Goal: Information Seeking & Learning: Learn about a topic

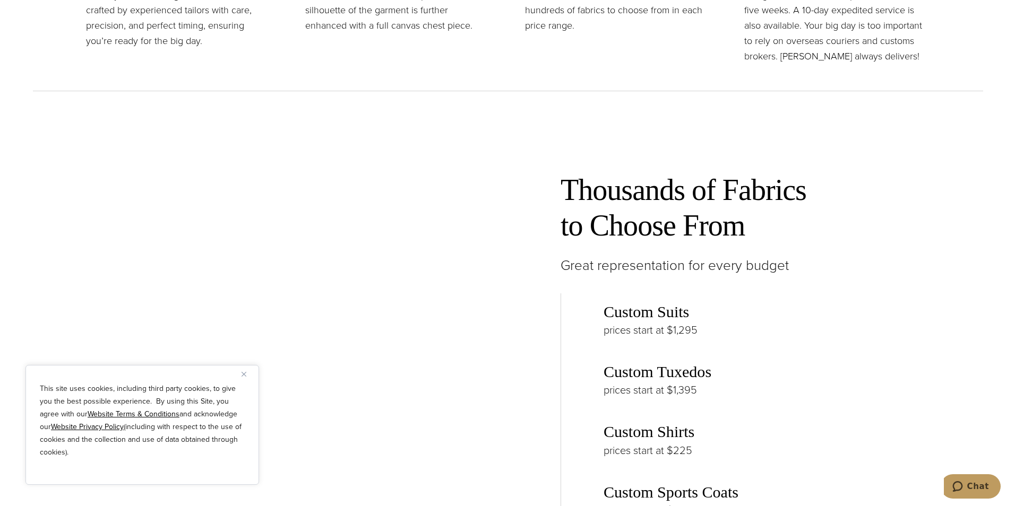
scroll to position [1645, 0]
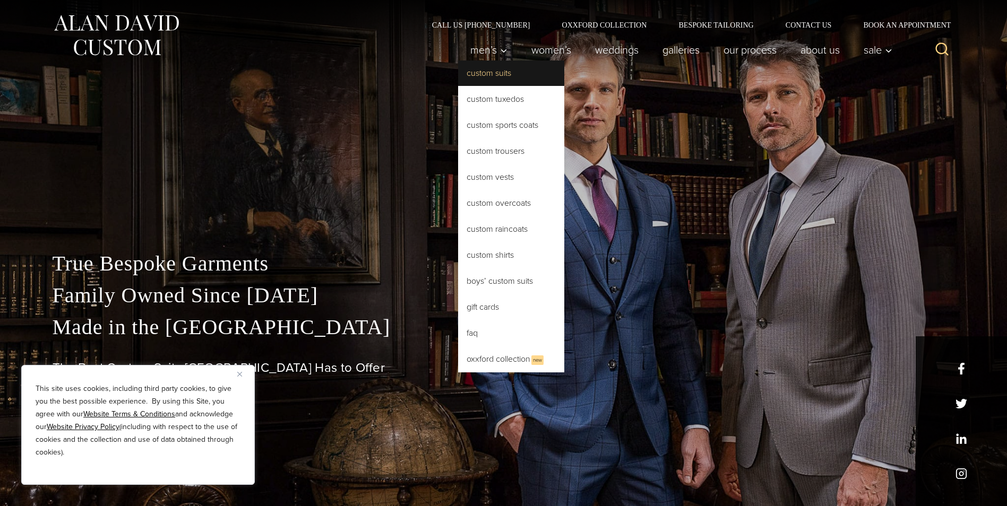
click at [487, 72] on link "Custom Suits" at bounding box center [511, 73] width 106 height 25
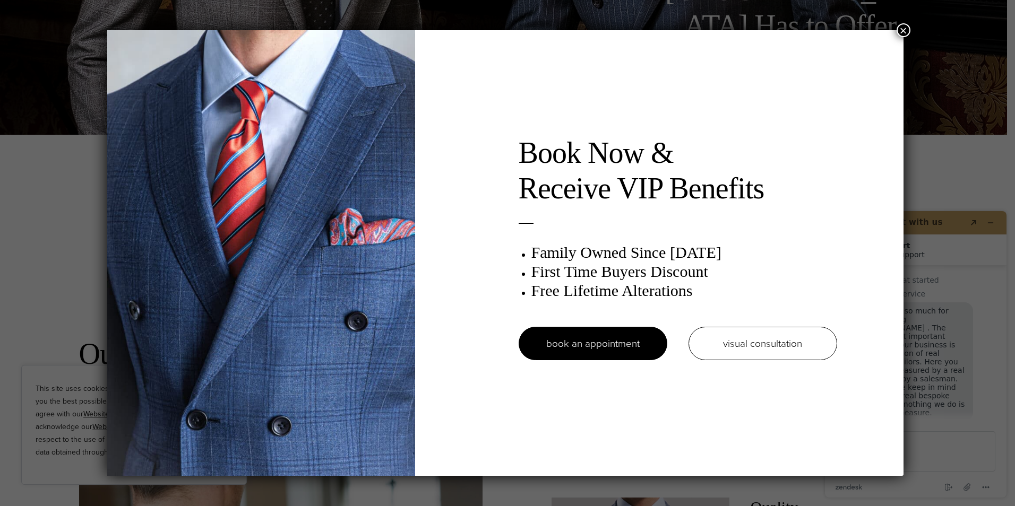
click at [902, 33] on button "×" at bounding box center [903, 30] width 14 height 14
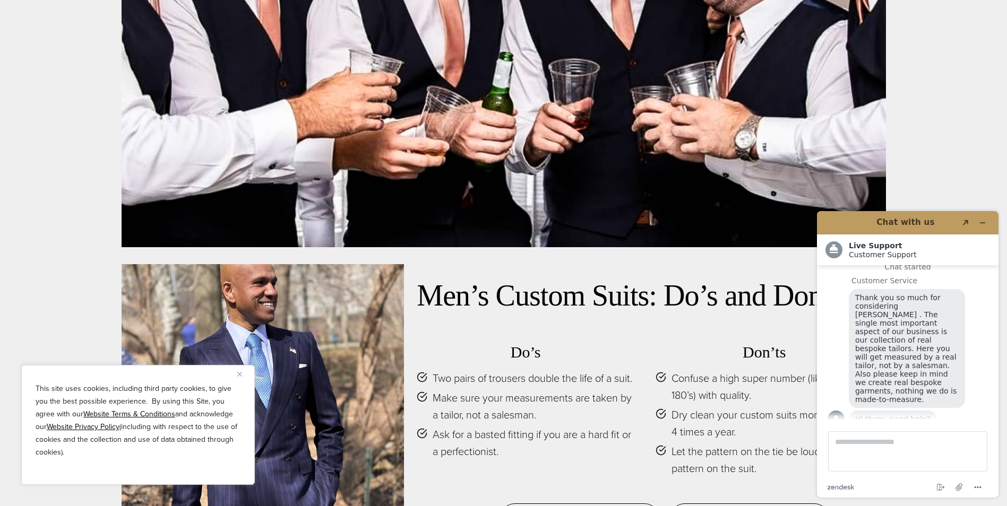
scroll to position [5148, 0]
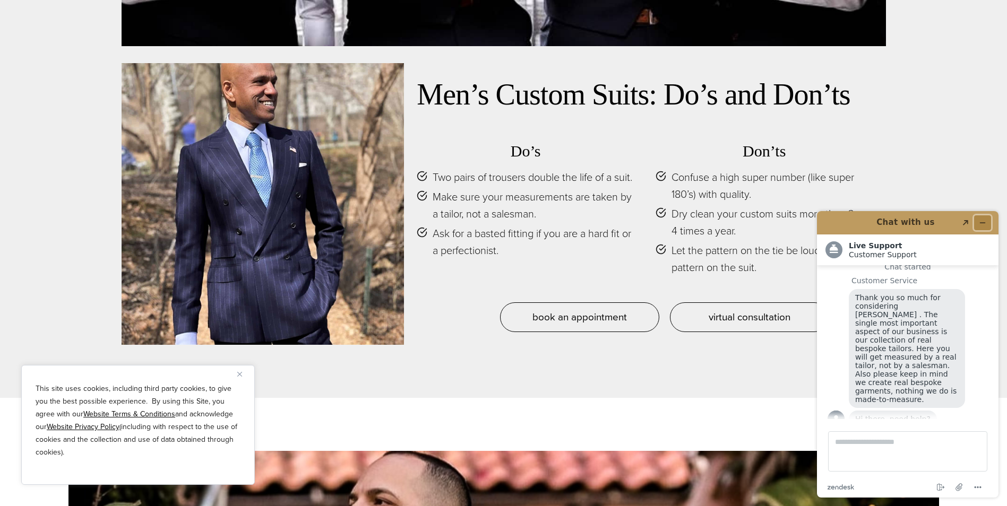
click at [986, 226] on icon "Minimize widget" at bounding box center [982, 222] width 7 height 7
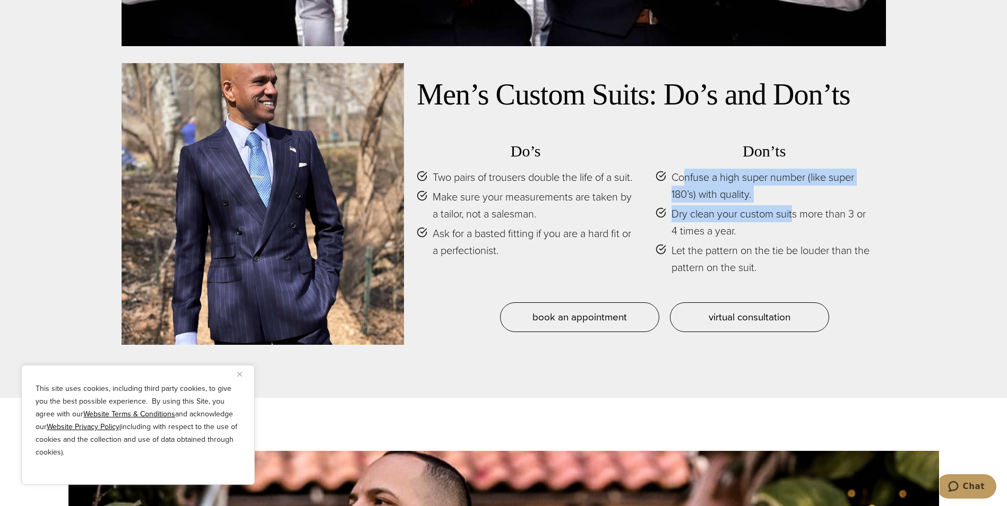
drag, startPoint x: 738, startPoint y: 171, endPoint x: 792, endPoint y: 193, distance: 58.3
click at [792, 193] on ul "Confuse a high super number (like super 180’s) with quality. Dry clean your cus…" at bounding box center [764, 222] width 218 height 107
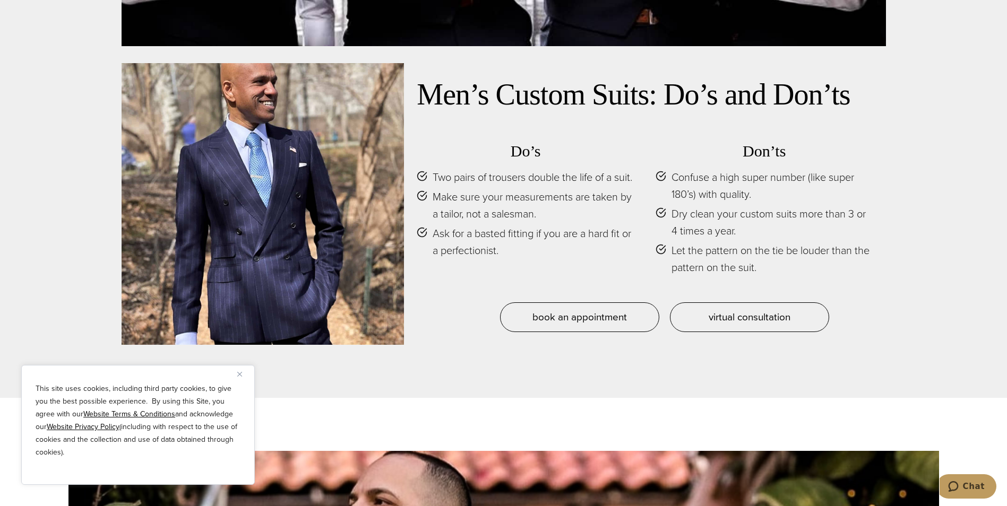
drag, startPoint x: 792, startPoint y: 193, endPoint x: 741, endPoint y: 217, distance: 55.8
click at [741, 217] on span "Dry clean your custom suits more than 3 or 4 times a year." at bounding box center [772, 222] width 202 height 34
drag, startPoint x: 742, startPoint y: 243, endPoint x: 811, endPoint y: 254, distance: 70.5
click at [811, 254] on span "Let the pattern on the tie be louder than the pattern on the suit." at bounding box center [772, 259] width 202 height 34
click at [539, 145] on h3 "Do’s" at bounding box center [526, 151] width 218 height 19
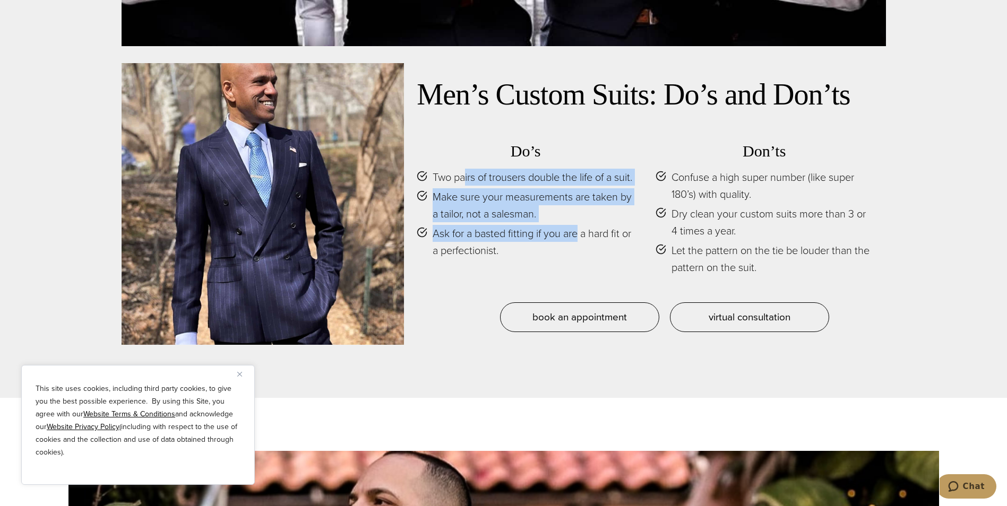
drag, startPoint x: 466, startPoint y: 164, endPoint x: 580, endPoint y: 234, distance: 133.2
click at [580, 234] on ul "Two pairs of trousers double the life of a suit. Make sure your measurements ar…" at bounding box center [526, 214] width 218 height 90
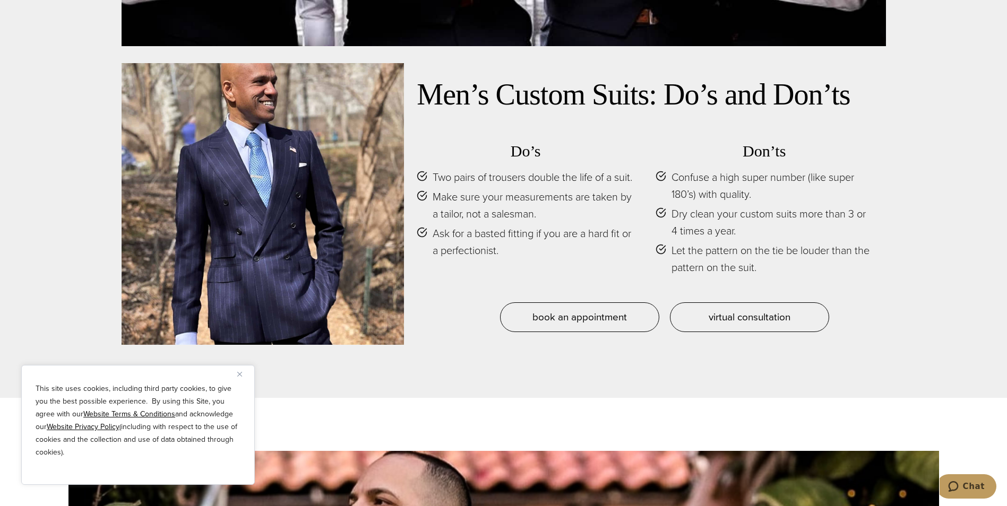
drag, startPoint x: 580, startPoint y: 234, endPoint x: 498, endPoint y: 257, distance: 85.5
click at [498, 257] on span "Ask for a basted fitting if you are a hard fit or a perfectionist." at bounding box center [534, 242] width 202 height 34
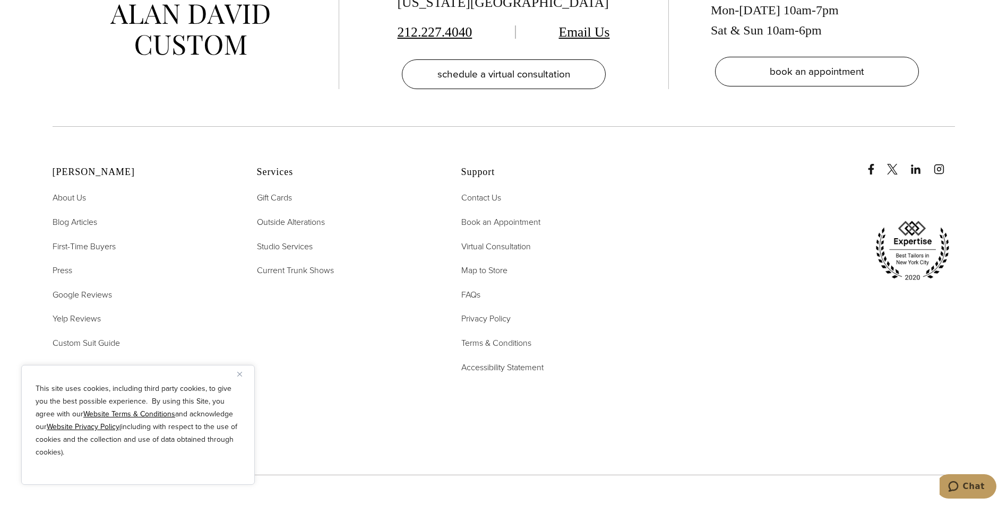
scroll to position [6952, 0]
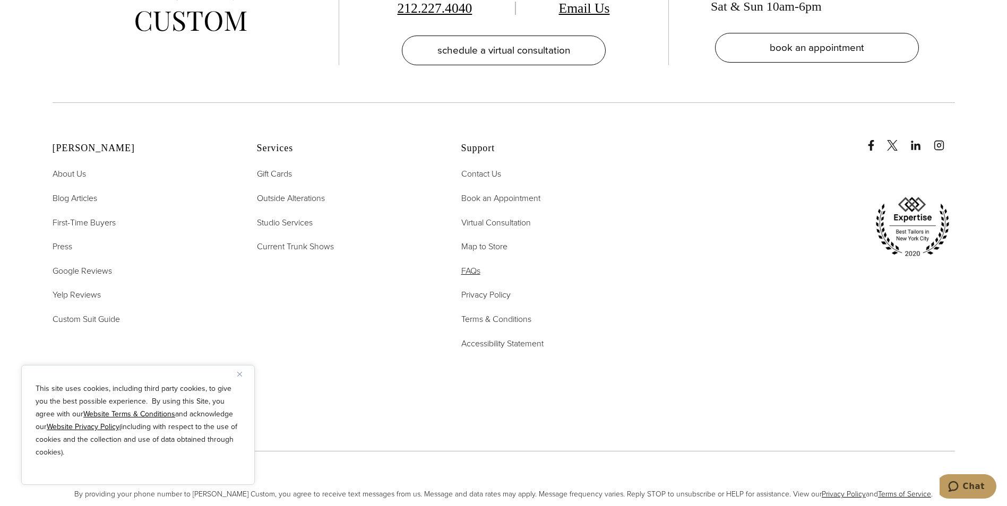
click at [475, 265] on span "FAQs" at bounding box center [470, 271] width 19 height 12
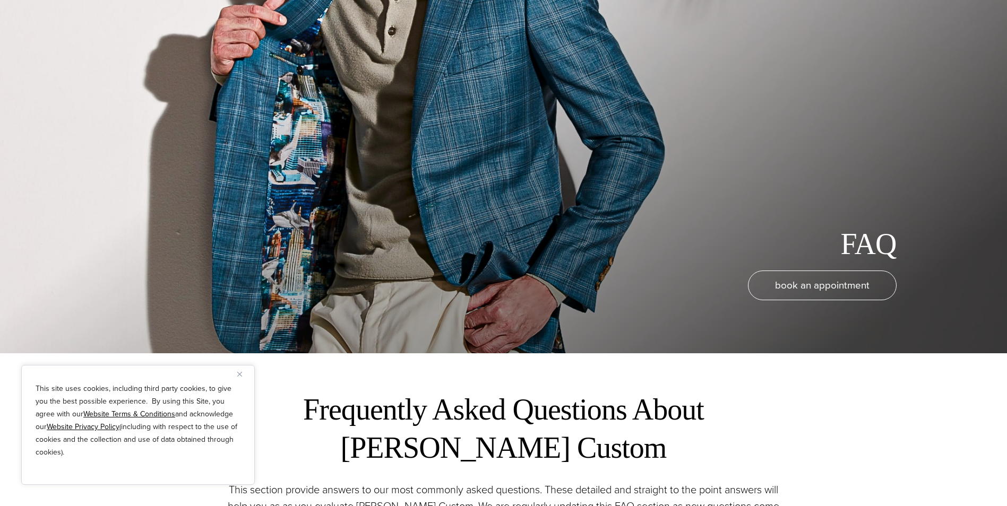
scroll to position [159, 0]
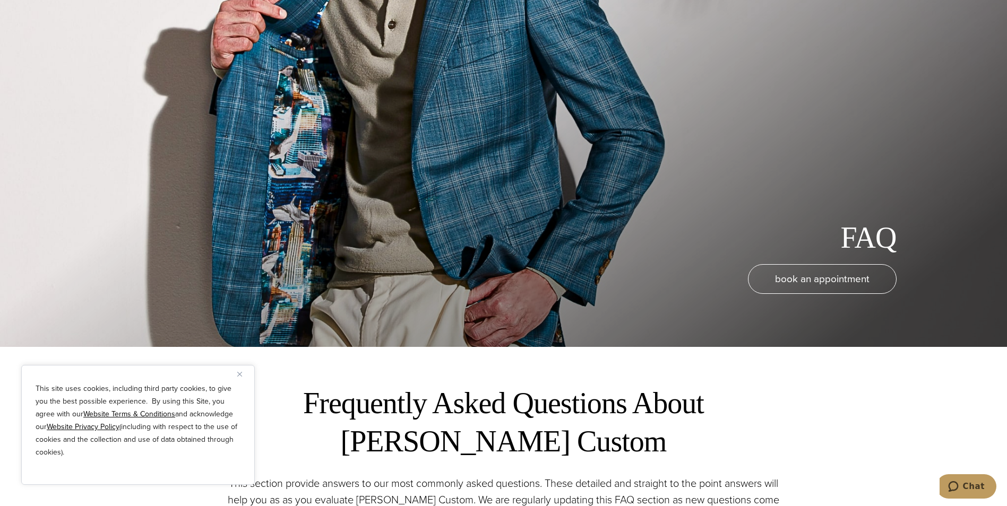
click at [243, 373] on button "Close" at bounding box center [243, 374] width 13 height 13
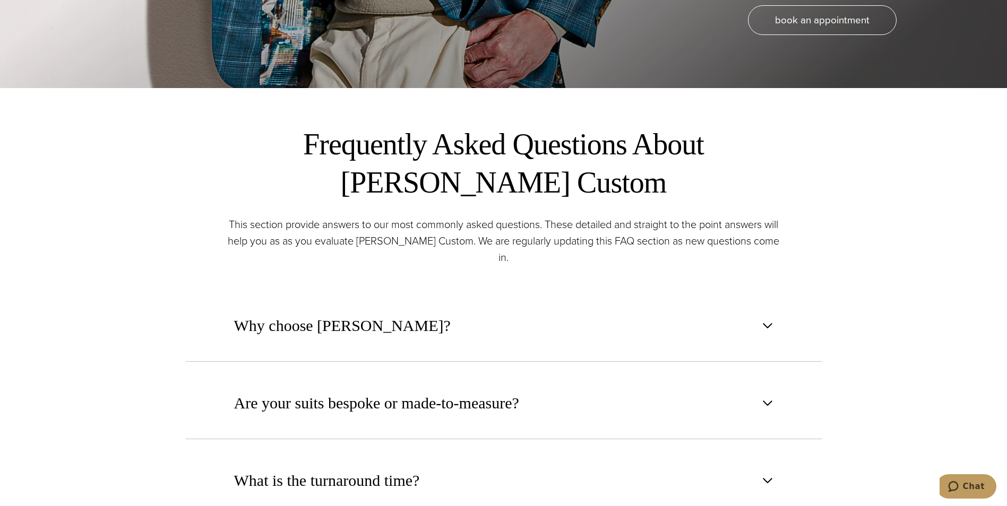
scroll to position [425, 0]
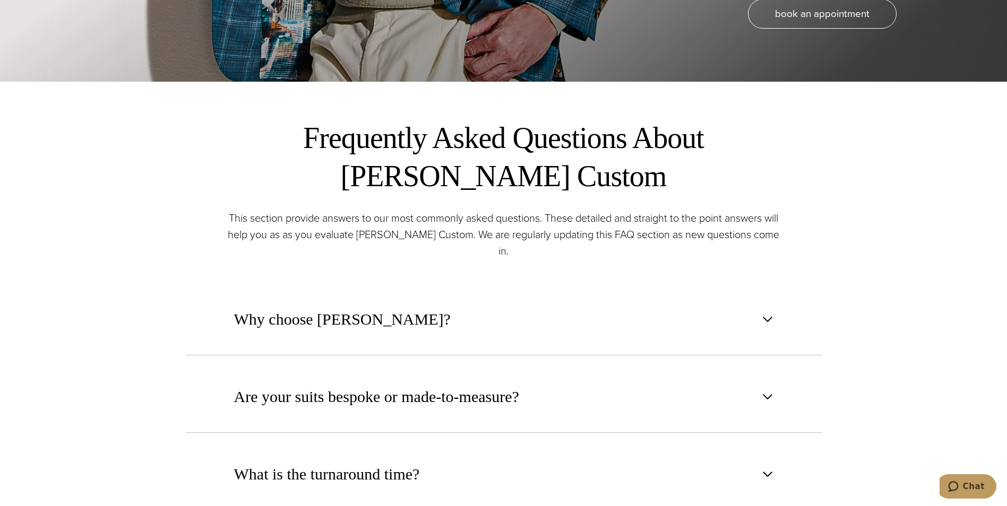
click at [412, 328] on button "Why choose [PERSON_NAME]?" at bounding box center [503, 319] width 637 height 72
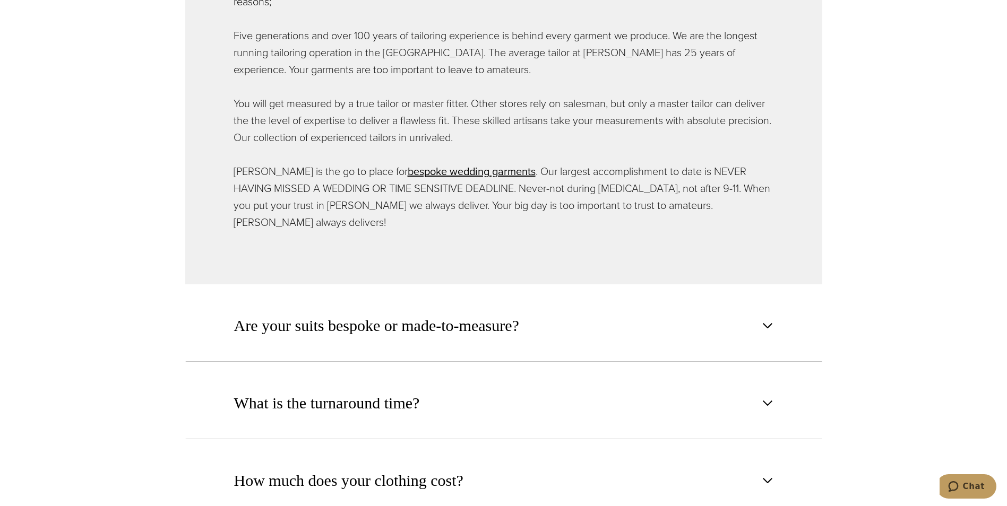
scroll to position [849, 0]
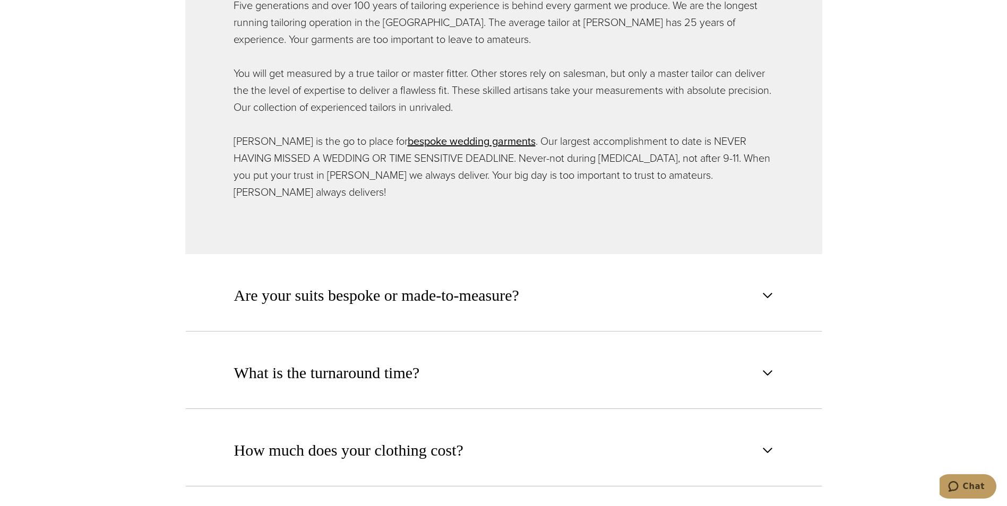
click at [468, 284] on span "Are your suits bespoke or made-to-measure?" at bounding box center [376, 295] width 285 height 23
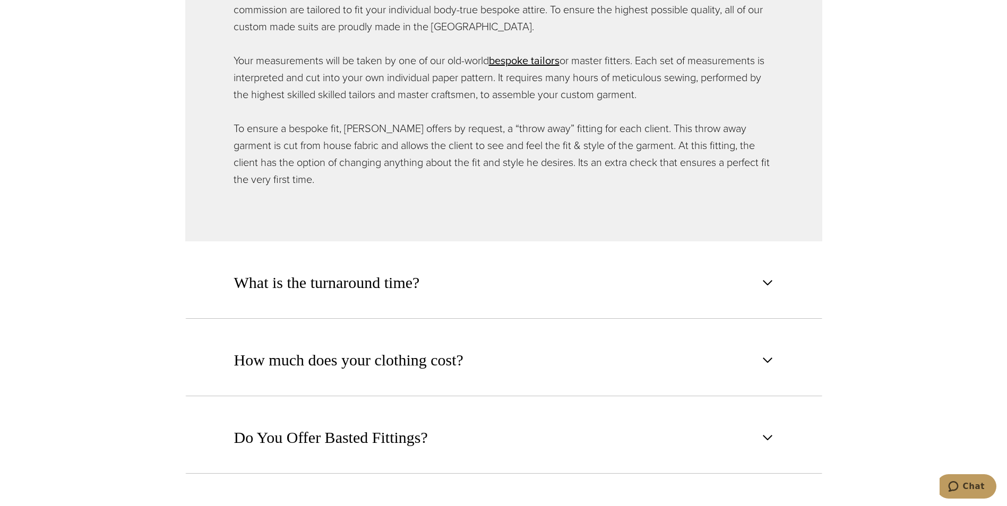
scroll to position [902, 0]
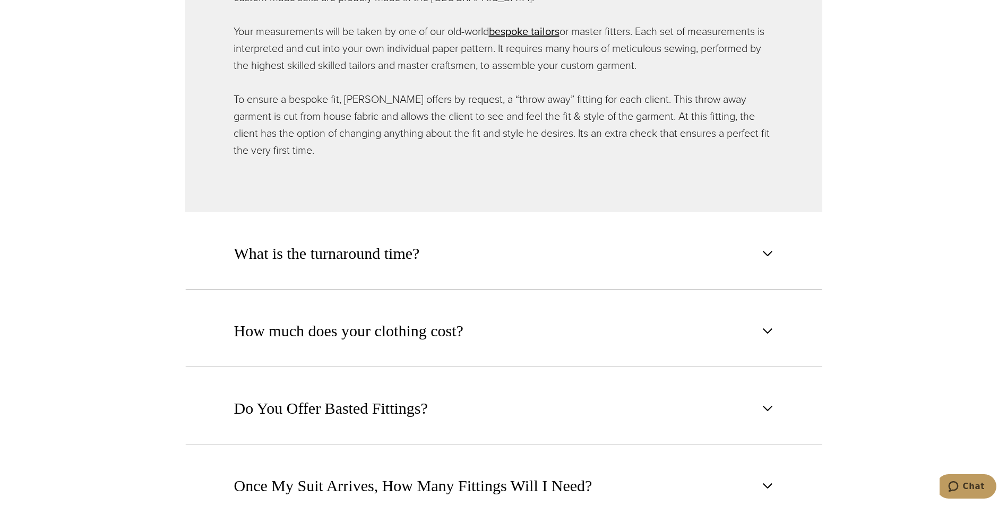
click at [470, 243] on button "What is the turnaround time?" at bounding box center [503, 254] width 637 height 72
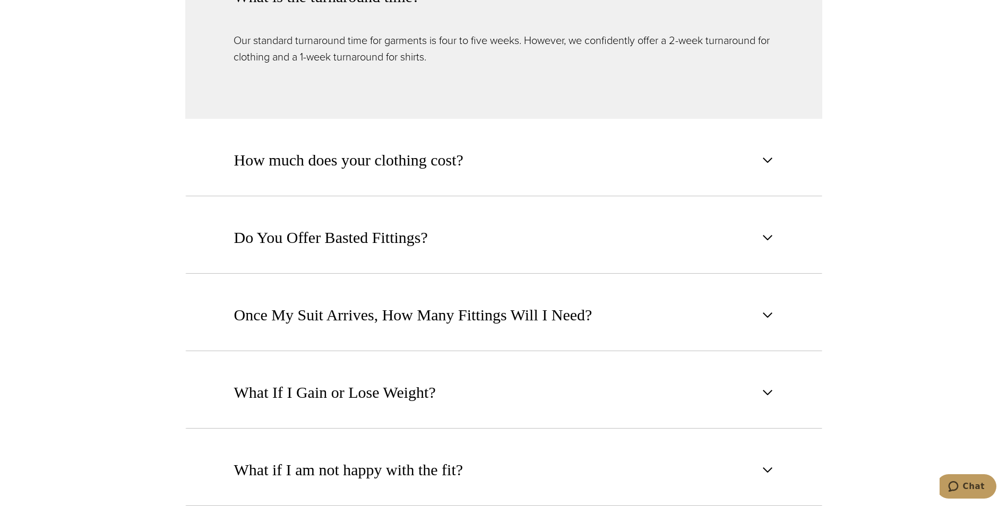
click at [497, 132] on button "How much does your clothing cost?" at bounding box center [503, 160] width 637 height 72
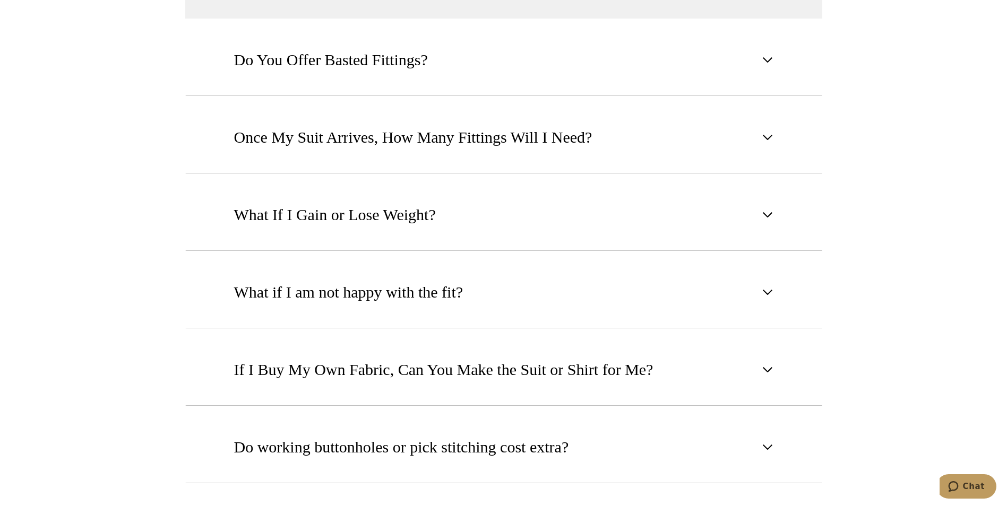
scroll to position [1221, 0]
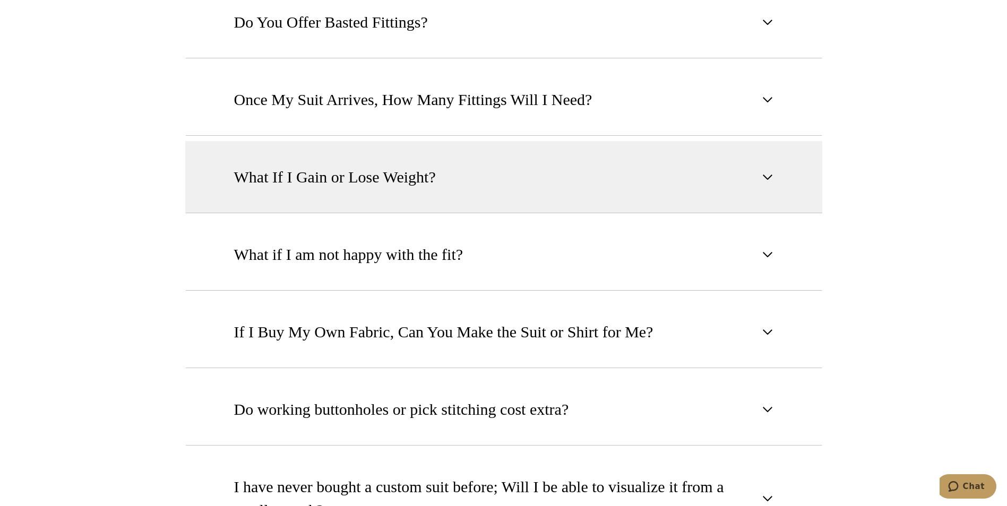
click at [538, 161] on button "What If I Gain or Lose Weight?" at bounding box center [503, 177] width 637 height 72
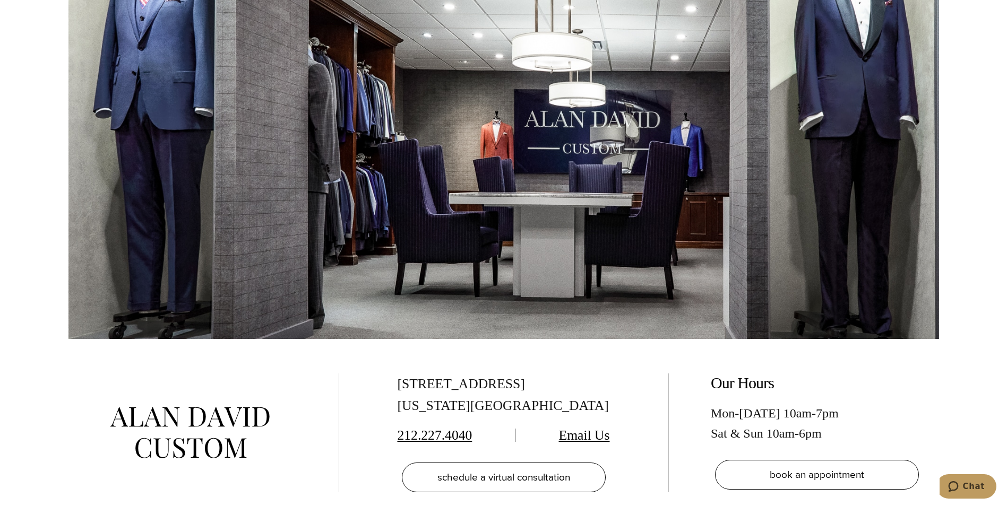
scroll to position [2146, 0]
